Goal: Find specific page/section: Find specific page/section

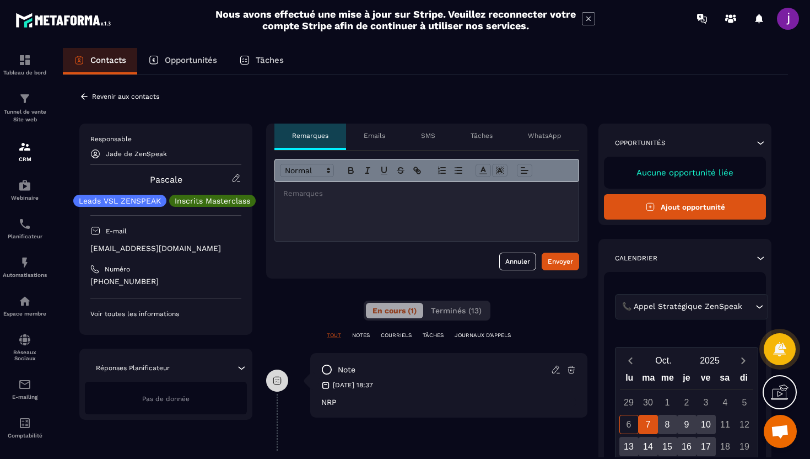
click at [355, 213] on div at bounding box center [427, 211] width 304 height 59
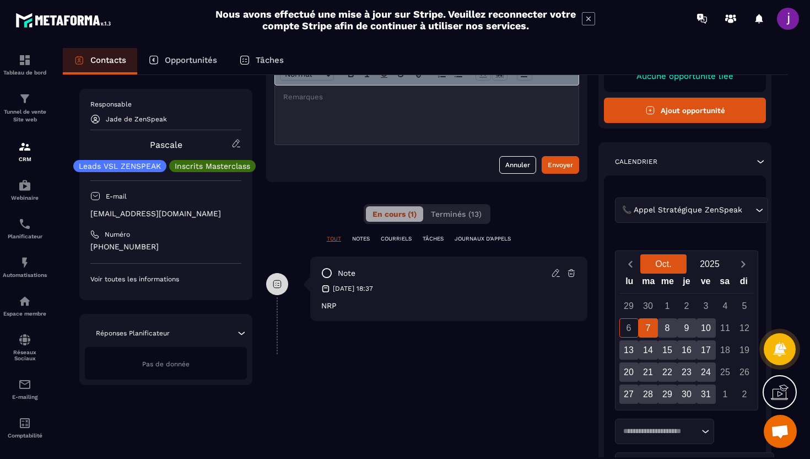
scroll to position [97, 0]
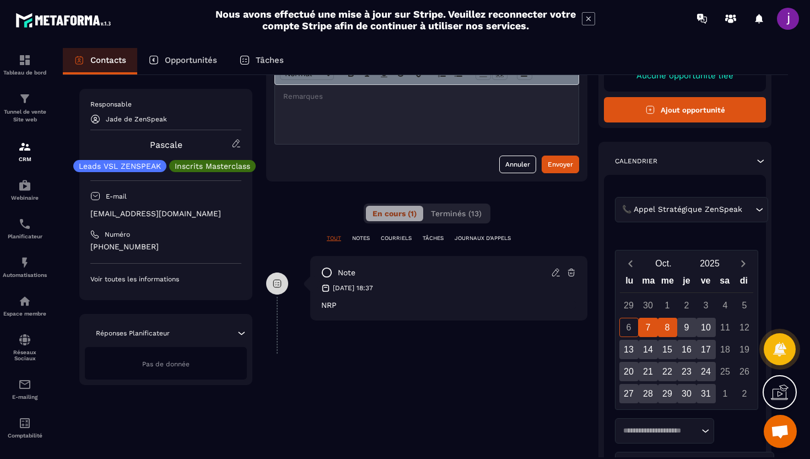
click at [669, 329] on div "8" at bounding box center [667, 326] width 19 height 19
click at [650, 328] on div "7" at bounding box center [648, 326] width 19 height 19
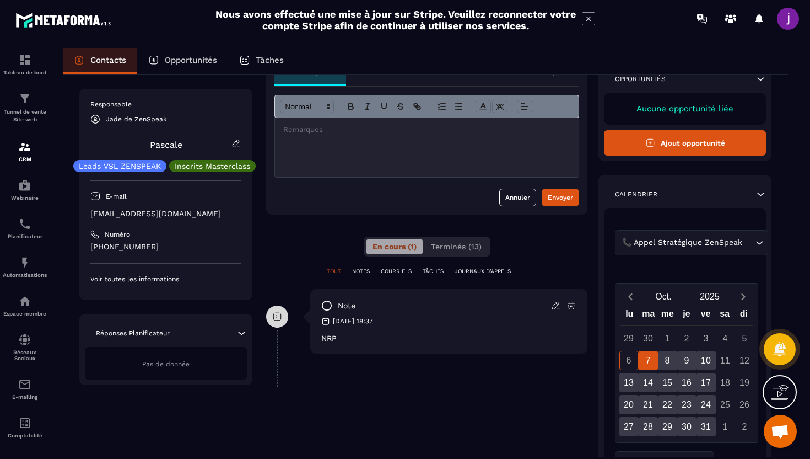
scroll to position [69, 0]
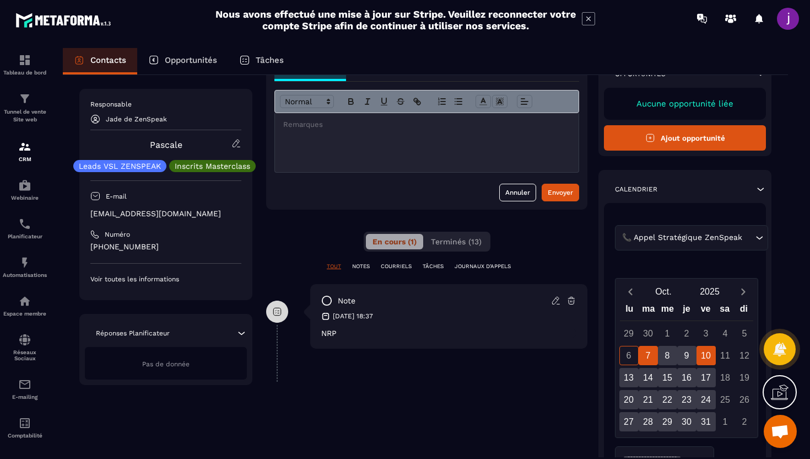
click at [708, 349] on div "10" at bounding box center [706, 355] width 19 height 19
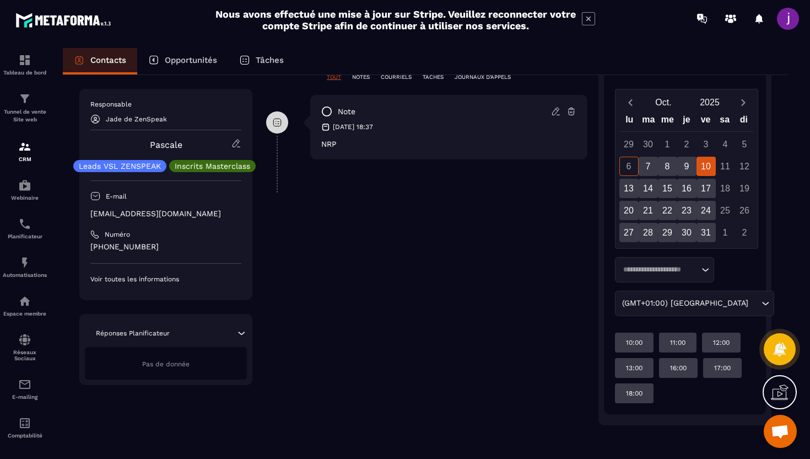
scroll to position [258, 0]
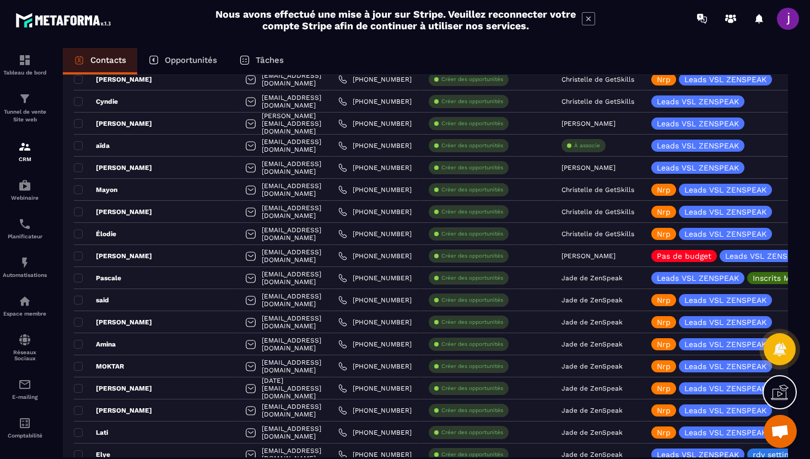
scroll to position [302, 0]
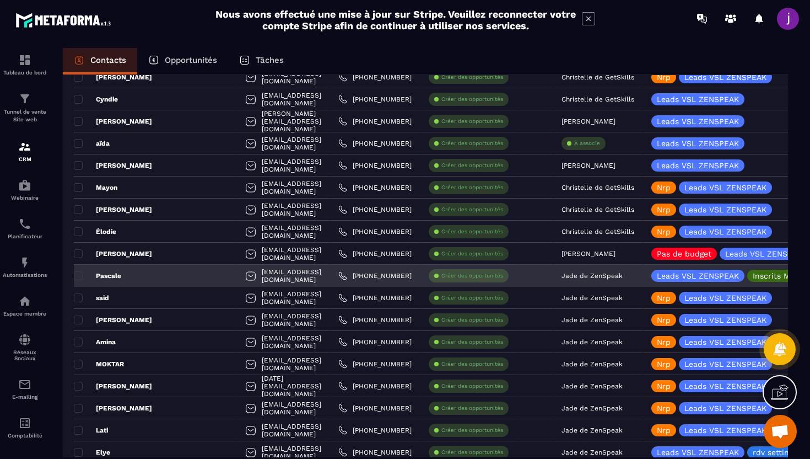
click at [150, 281] on div "Pascale" at bounding box center [155, 276] width 163 height 22
